Goal: Information Seeking & Learning: Check status

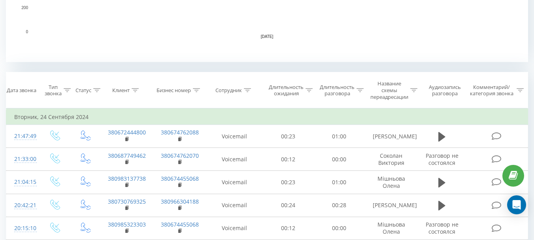
scroll to position [277, 0]
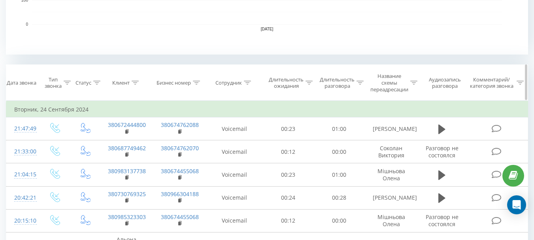
click at [247, 83] on icon at bounding box center [247, 83] width 7 height 4
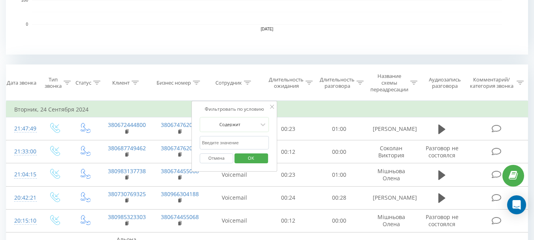
click at [225, 143] on input "text" at bounding box center [235, 143] width 70 height 14
type input "[PERSON_NAME]"
click at [250, 159] on span "OK" at bounding box center [251, 158] width 22 height 12
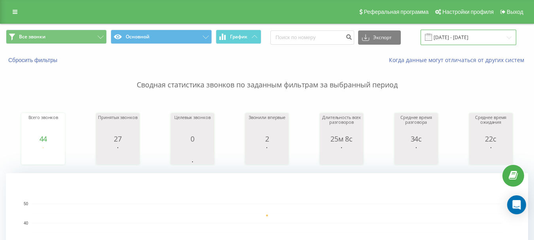
click at [463, 38] on input "[DATE] - [DATE]" at bounding box center [469, 37] width 96 height 15
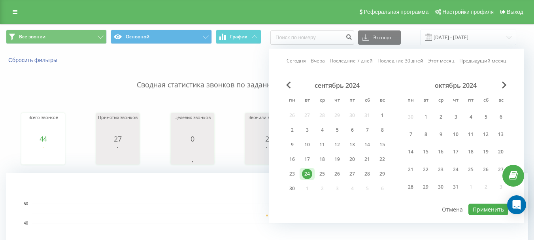
click at [502, 87] on div "октябрь 2024" at bounding box center [455, 85] width 105 height 8
click at [504, 87] on span "Next Month" at bounding box center [504, 84] width 5 height 7
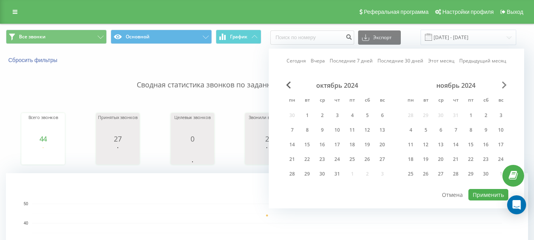
click at [504, 87] on span "Next Month" at bounding box center [504, 84] width 5 height 7
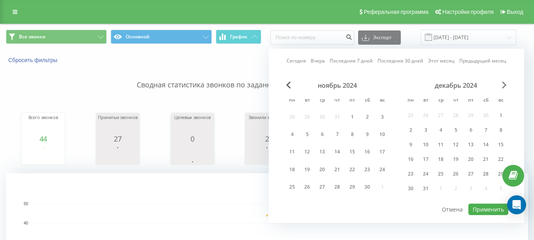
click at [504, 87] on span "Next Month" at bounding box center [504, 84] width 5 height 7
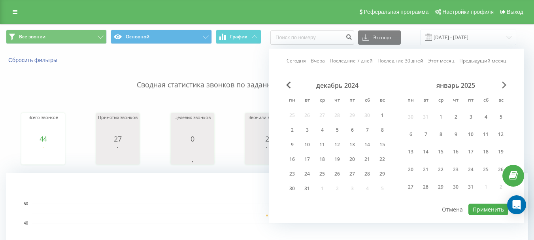
click at [504, 87] on span "Next Month" at bounding box center [504, 84] width 5 height 7
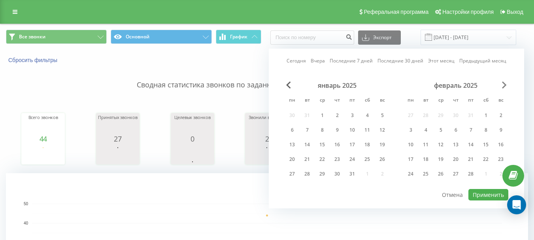
click at [504, 87] on span "Next Month" at bounding box center [504, 84] width 5 height 7
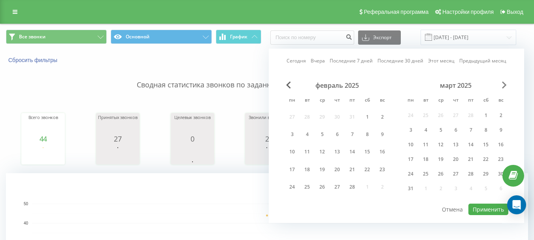
click at [504, 87] on span "Next Month" at bounding box center [504, 84] width 5 height 7
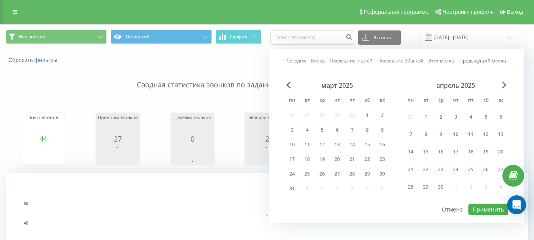
click at [504, 87] on span "Next Month" at bounding box center [504, 84] width 5 height 7
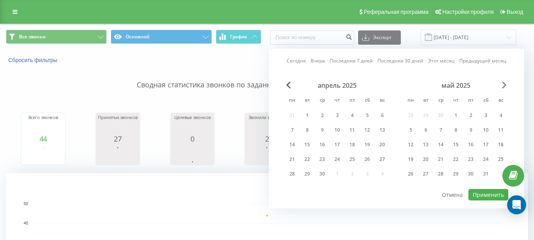
click at [504, 87] on span "Next Month" at bounding box center [504, 84] width 5 height 7
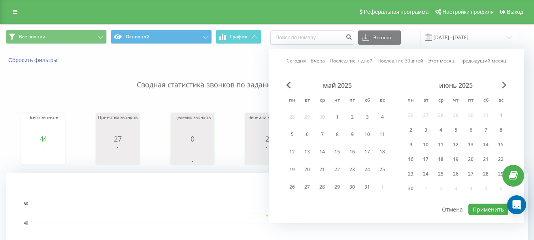
click at [504, 87] on span "Next Month" at bounding box center [504, 84] width 5 height 7
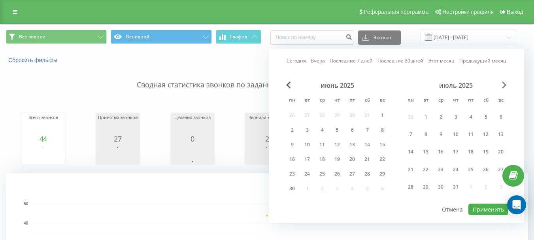
click at [504, 87] on span "Next Month" at bounding box center [504, 84] width 5 height 7
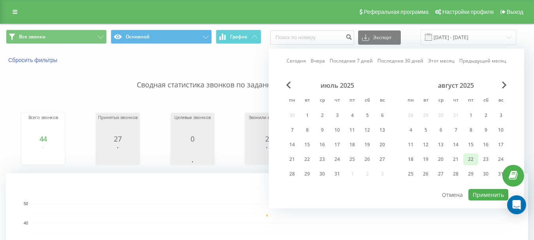
click at [470, 159] on div "22" at bounding box center [471, 159] width 10 height 10
click at [488, 191] on button "Применить" at bounding box center [489, 194] width 40 height 11
type input "[DATE] - [DATE]"
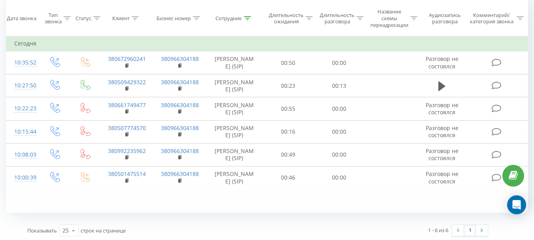
scroll to position [345, 0]
